Goal: Task Accomplishment & Management: Manage account settings

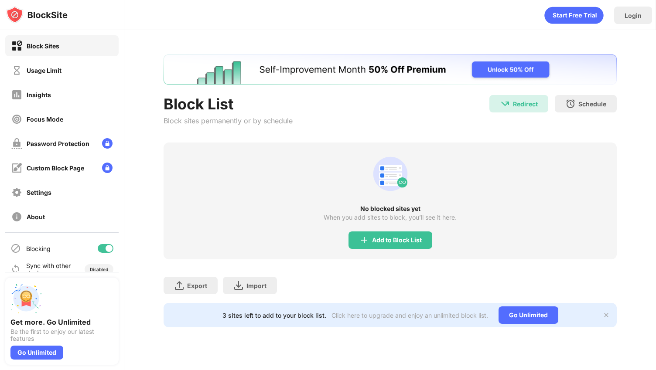
click at [99, 71] on div "Usage Limit" at bounding box center [61, 70] width 113 height 21
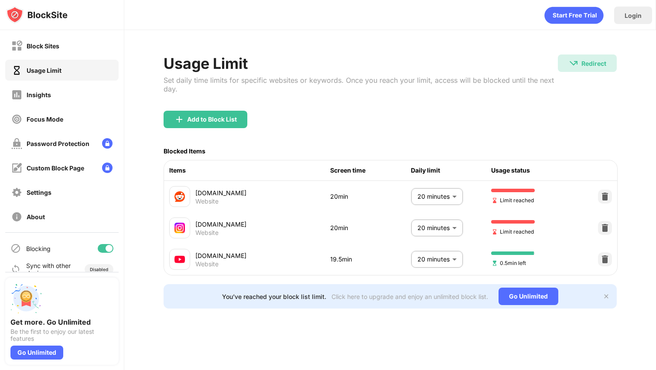
click at [447, 260] on body "Block Sites Usage Limit Insights Focus Mode Password Protection Custom Block Pa…" at bounding box center [328, 185] width 656 height 370
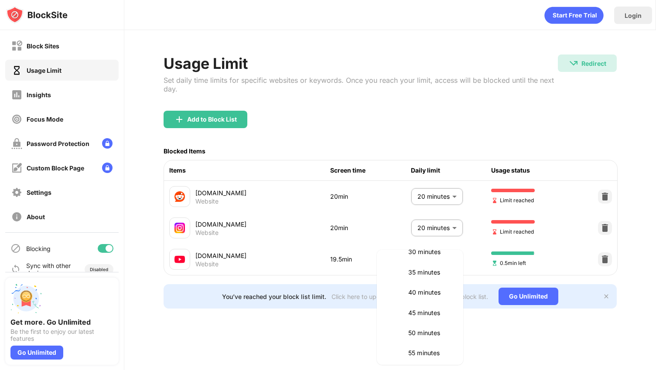
scroll to position [153, 0]
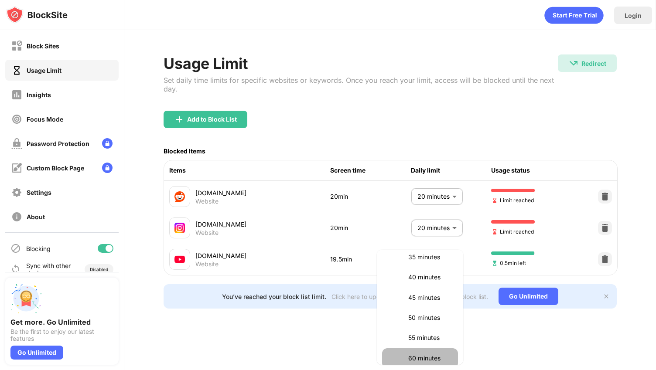
click at [435, 357] on p "60 minutes" at bounding box center [430, 359] width 44 height 10
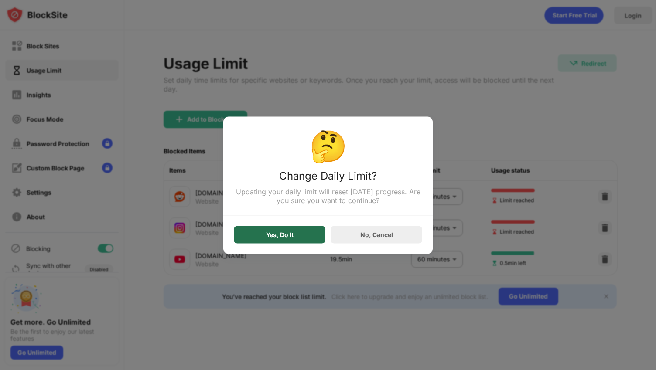
click at [301, 237] on div "Yes, Do It" at bounding box center [280, 234] width 92 height 17
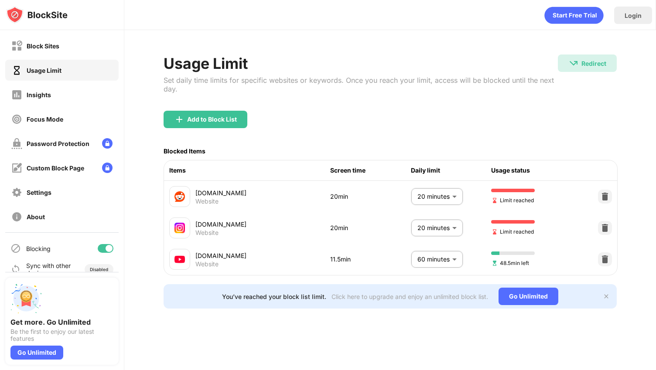
click at [453, 259] on body "Block Sites Usage Limit Insights Focus Mode Password Protection Custom Block Pa…" at bounding box center [328, 185] width 656 height 370
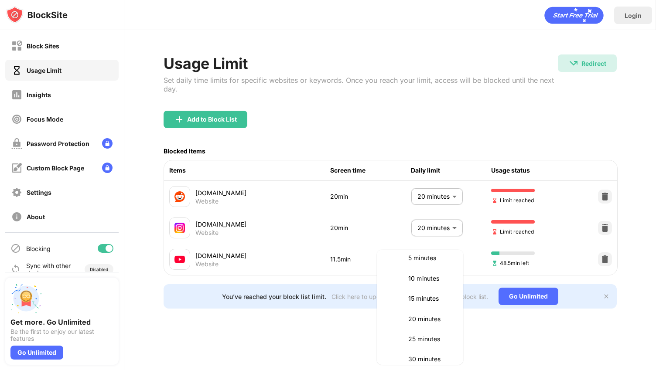
scroll to position [39, 0]
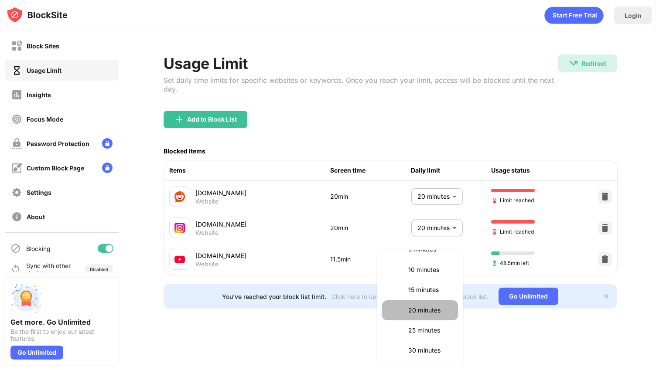
click at [420, 302] on li "20 minutes" at bounding box center [420, 310] width 76 height 20
type input "**"
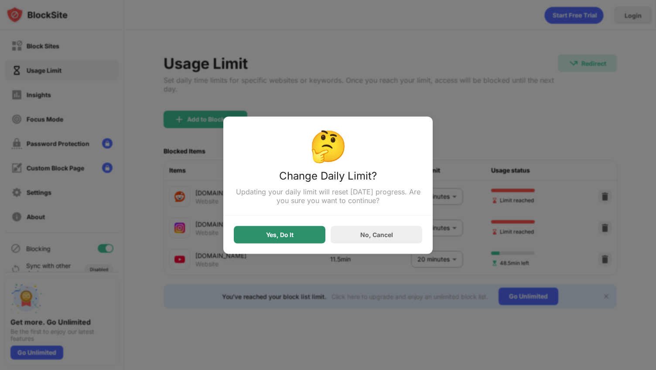
click at [300, 238] on div "Yes, Do It" at bounding box center [280, 234] width 92 height 17
